Goal: Task Accomplishment & Management: Use online tool/utility

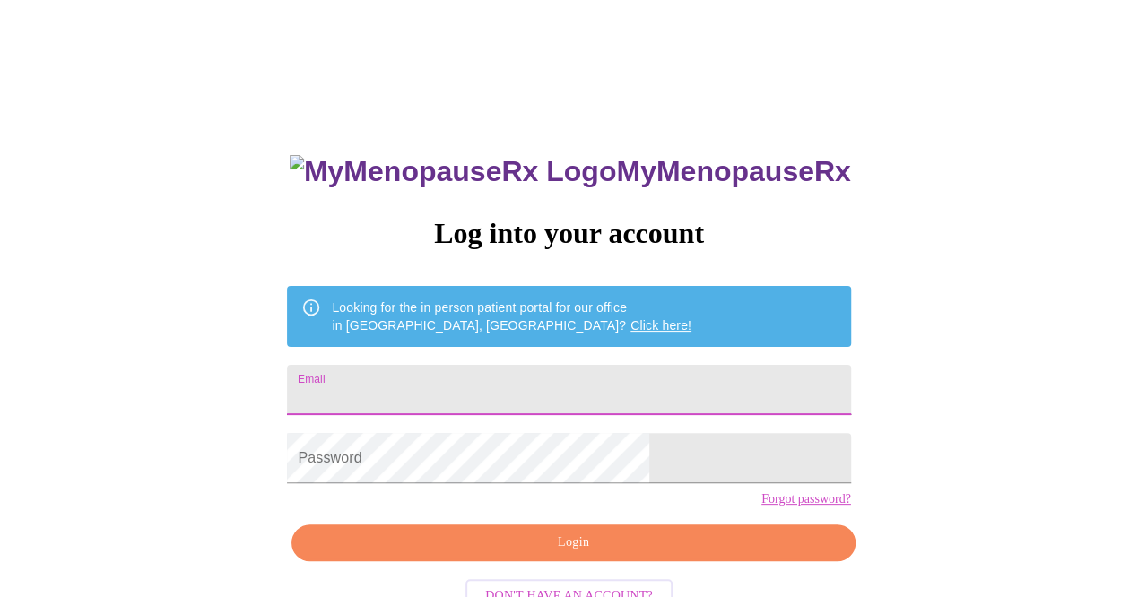
click at [475, 374] on input "Email" at bounding box center [568, 390] width 563 height 50
type input "[EMAIL_ADDRESS][DOMAIN_NAME]"
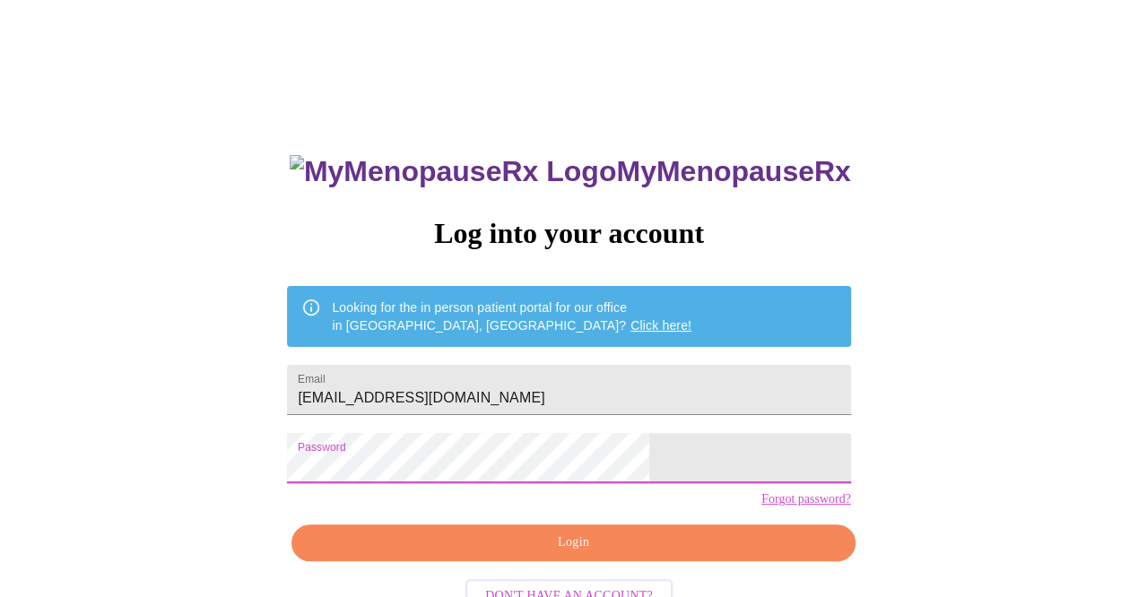
click at [521, 554] on span "Login" at bounding box center [573, 543] width 522 height 22
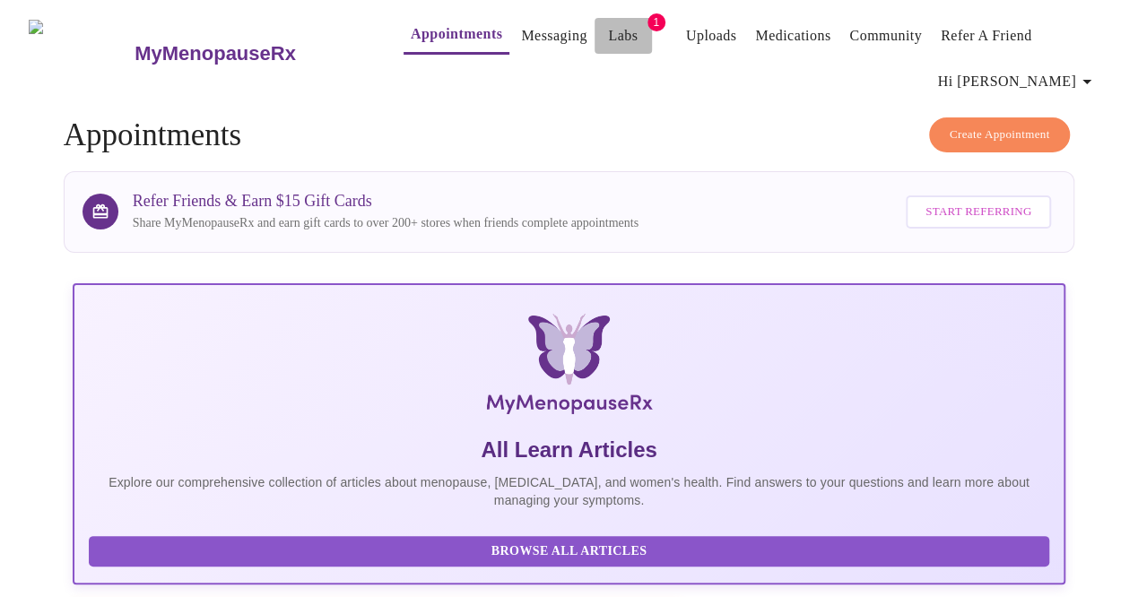
click at [608, 34] on link "Labs" at bounding box center [623, 35] width 30 height 25
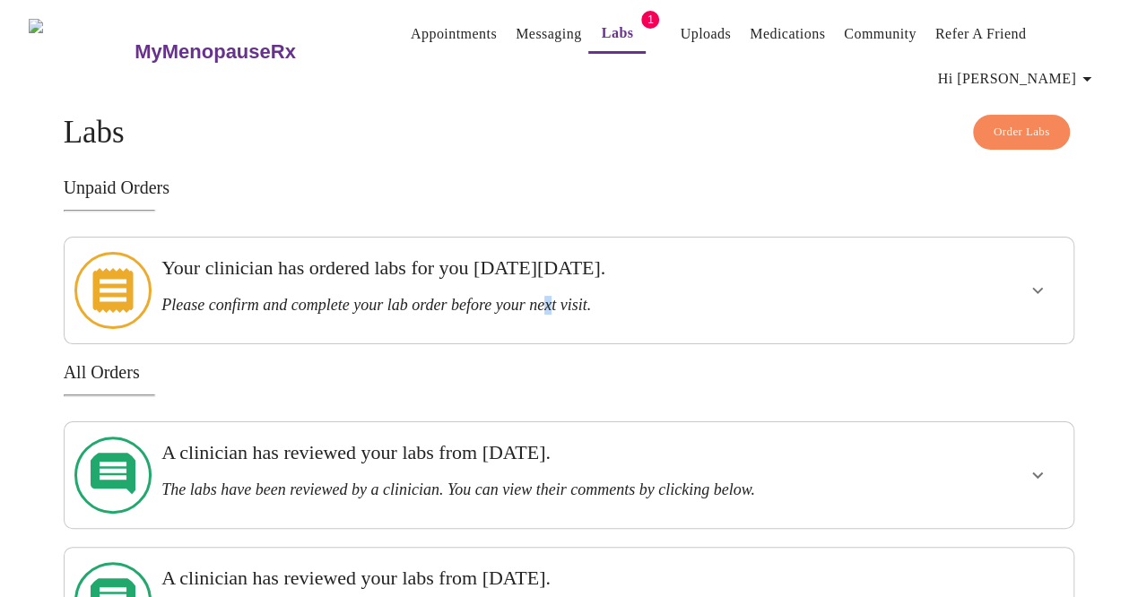
click at [580, 296] on h3 "Please confirm and complete your lab order before your next visit." at bounding box center [520, 305] width 718 height 19
click at [1043, 288] on icon "show more" at bounding box center [1038, 291] width 11 height 6
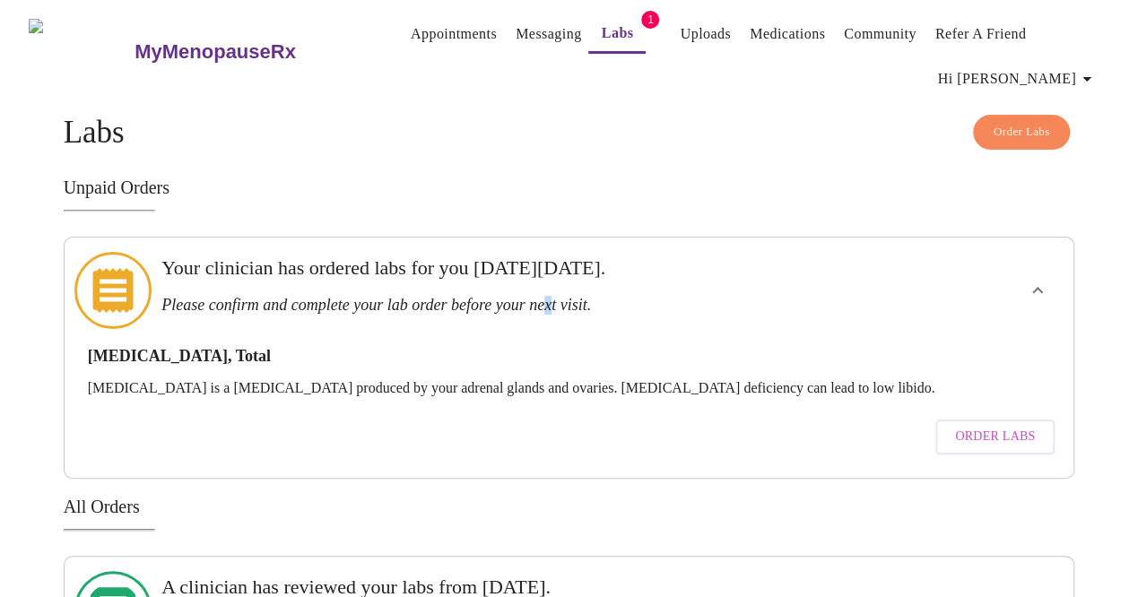
click at [1043, 287] on icon "show more" at bounding box center [1038, 290] width 11 height 6
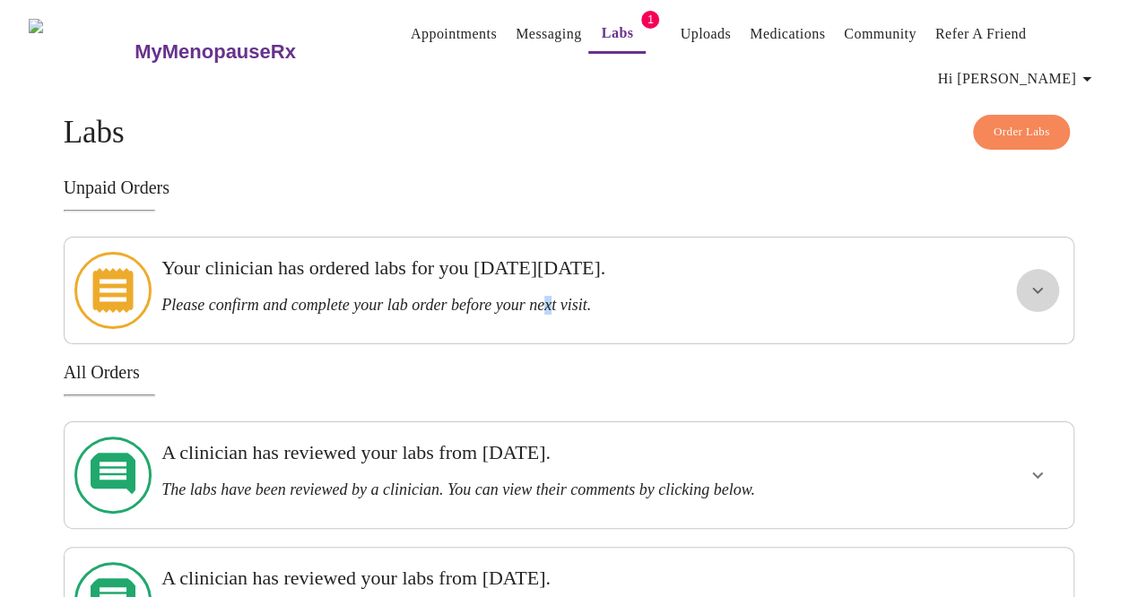
click at [1043, 288] on icon "show more" at bounding box center [1038, 291] width 22 height 22
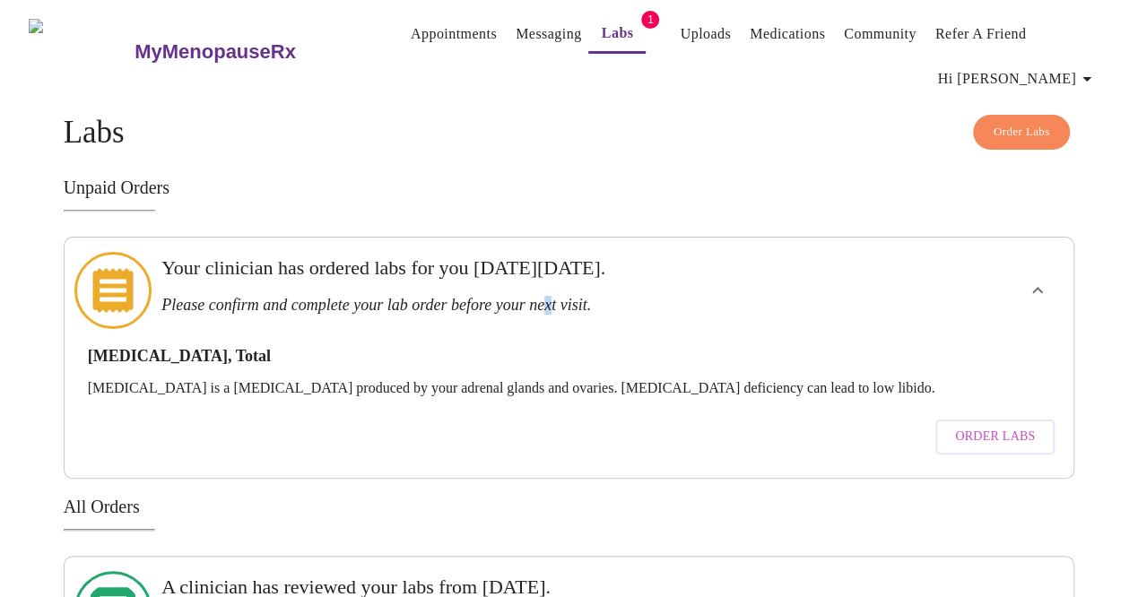
click at [977, 426] on span "Order Labs" at bounding box center [995, 437] width 80 height 22
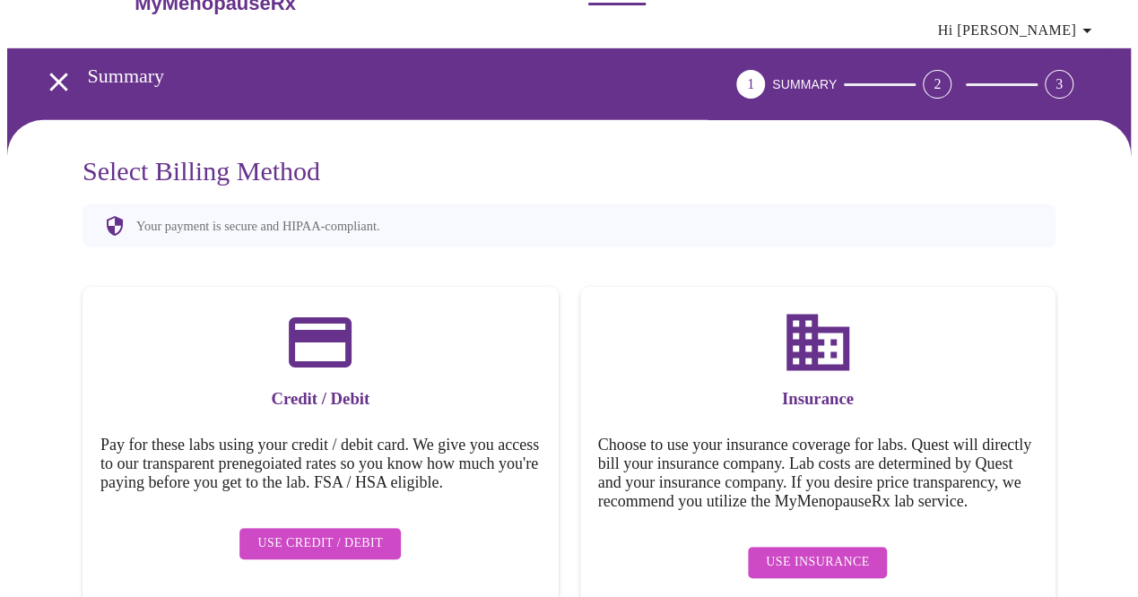
scroll to position [81, 0]
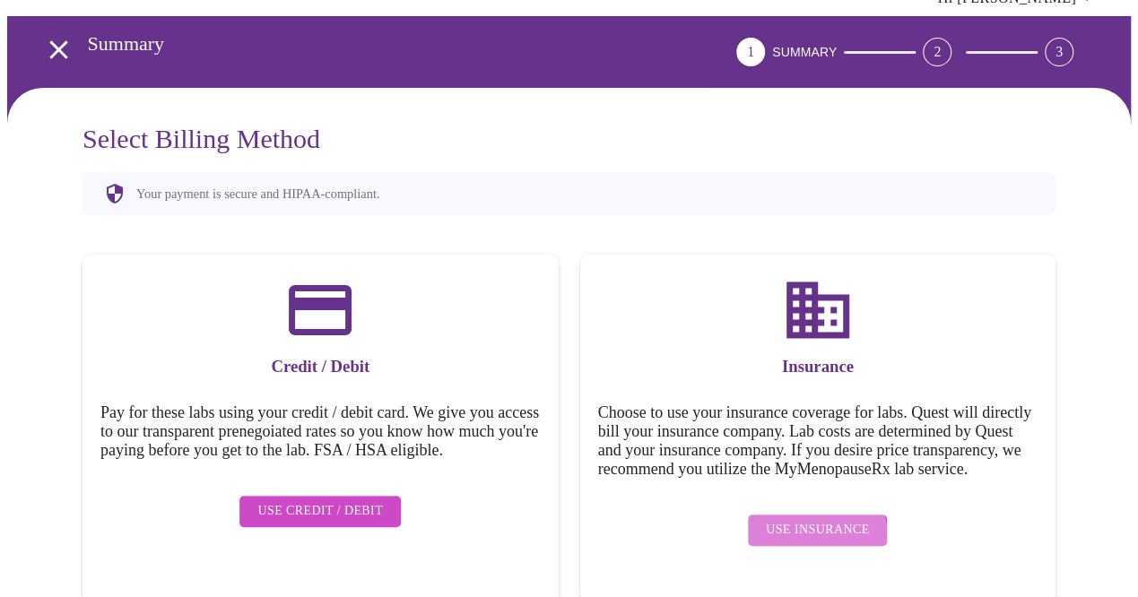
click at [815, 542] on span "Use Insurance" at bounding box center [817, 530] width 103 height 22
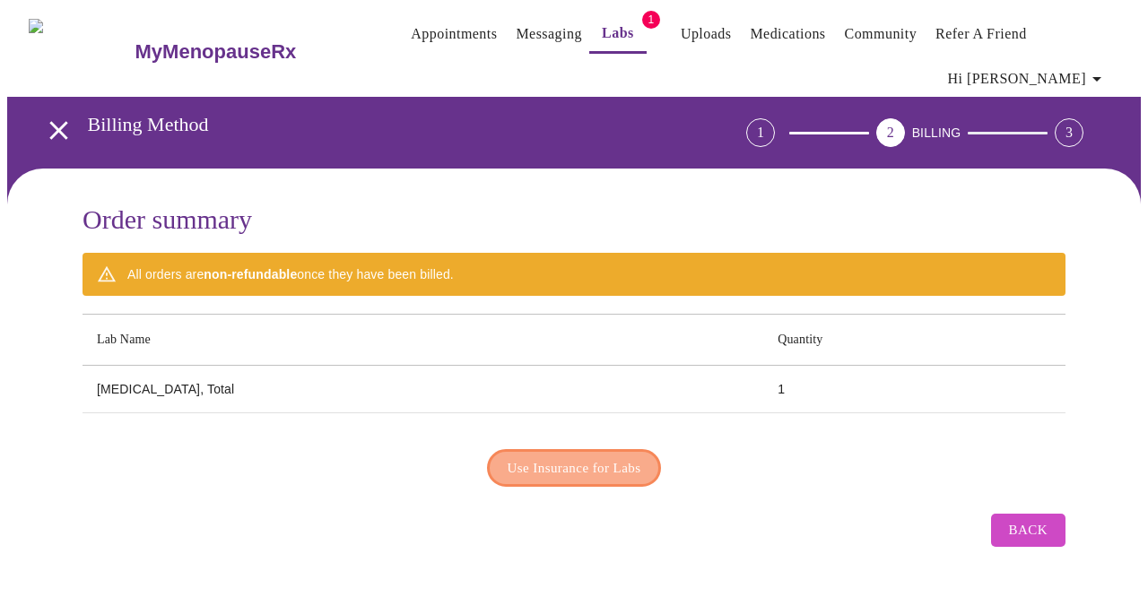
click at [577, 467] on span "Use Insurance for Labs" at bounding box center [575, 468] width 134 height 23
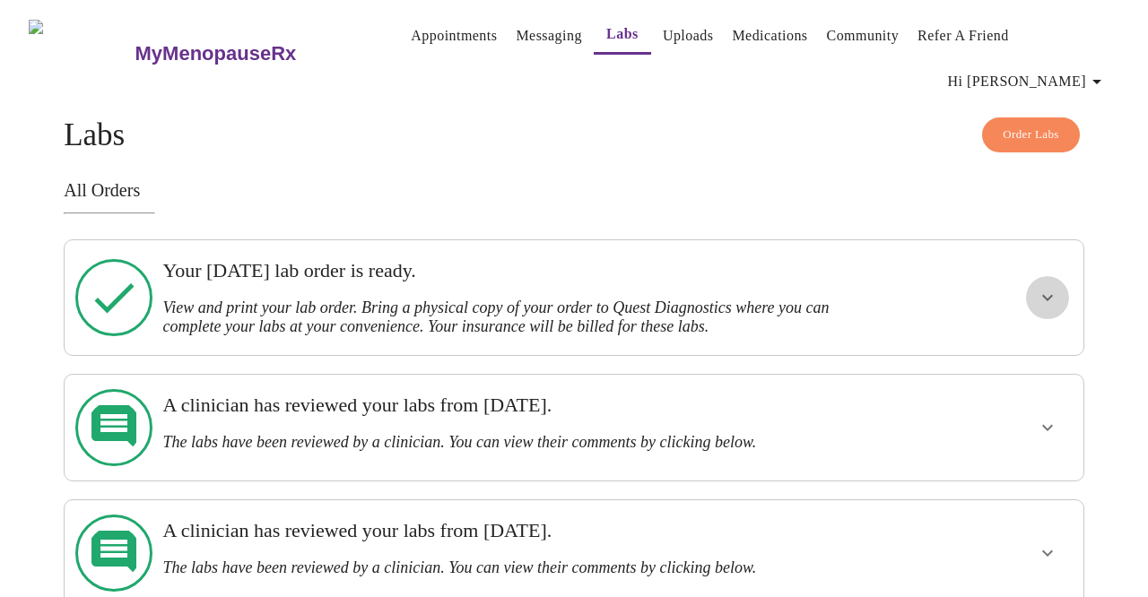
click at [1055, 287] on icon "show more" at bounding box center [1048, 298] width 22 height 22
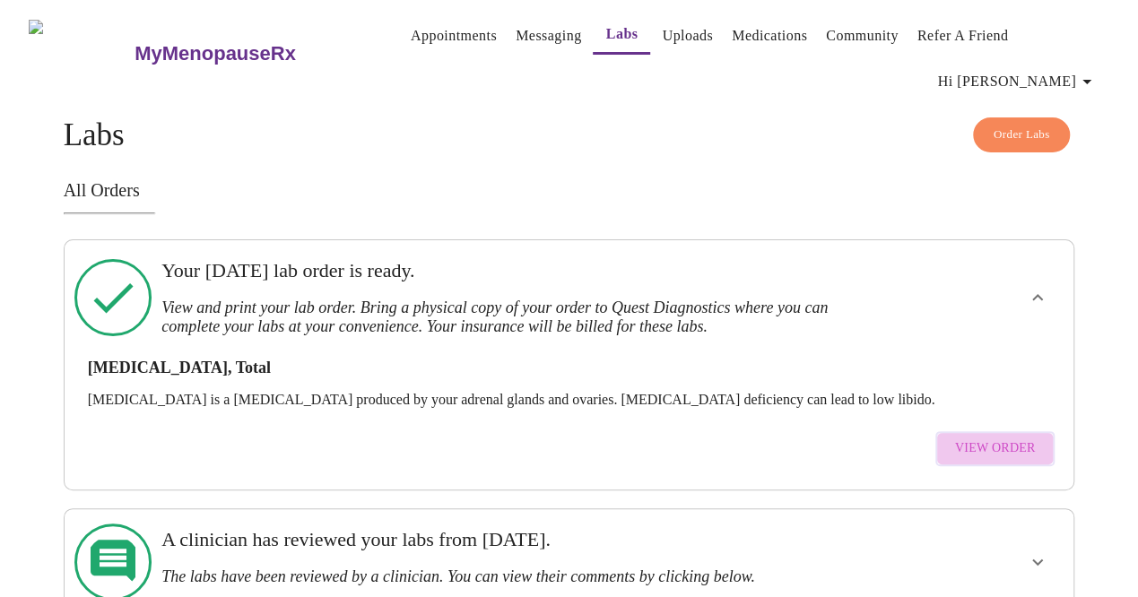
click at [1016, 438] on span "View Order" at bounding box center [995, 449] width 81 height 22
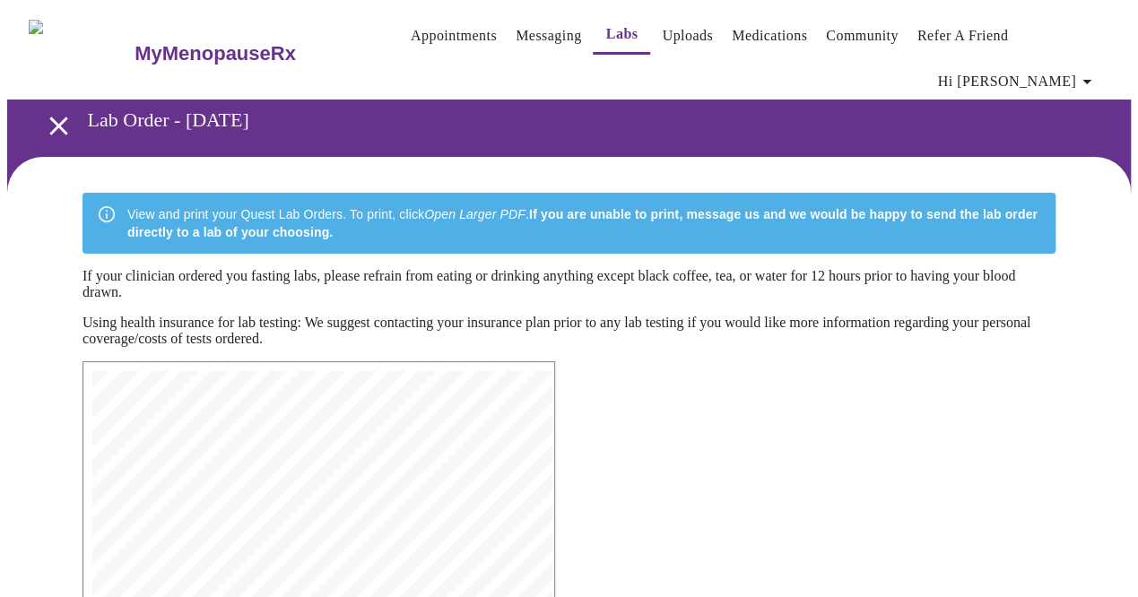
click at [1066, 69] on span "Hi [PERSON_NAME]" at bounding box center [1018, 81] width 160 height 25
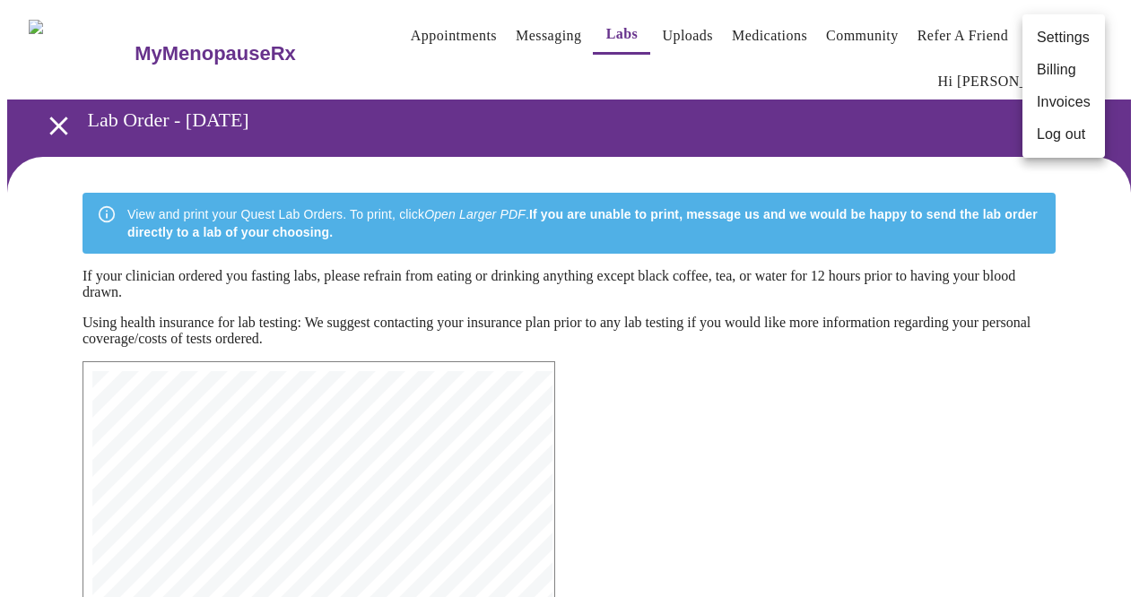
click at [1068, 135] on li "Log out" at bounding box center [1064, 134] width 83 height 32
